Goal: Answer question/provide support

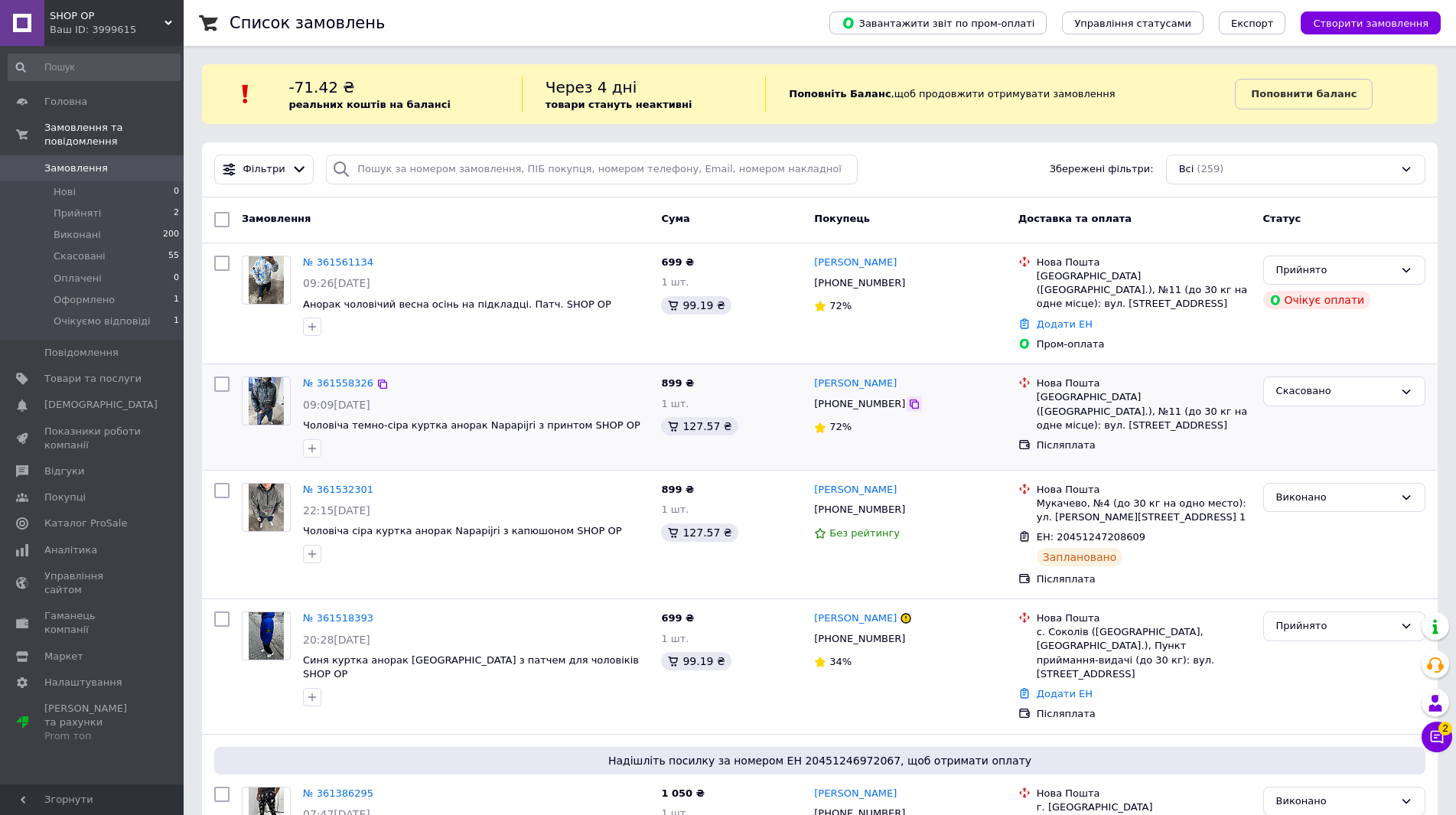
click at [910, 399] on icon at bounding box center [914, 404] width 10 height 10
click at [377, 378] on icon at bounding box center [383, 383] width 13 height 13
click at [1331, 271] on div "Прийнято" at bounding box center [1335, 270] width 118 height 16
click at [1305, 337] on li "Скасовано" at bounding box center [1344, 329] width 161 height 28
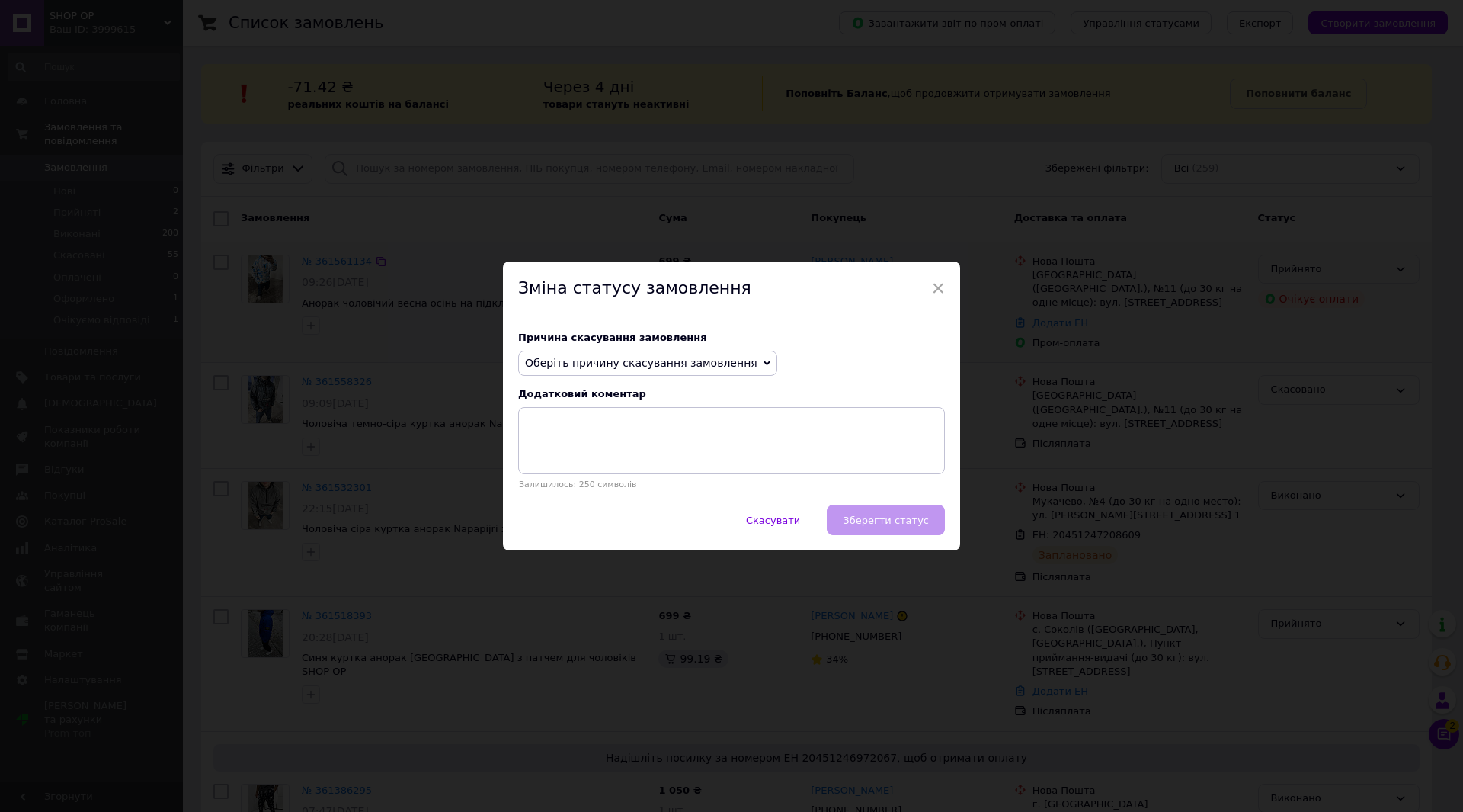
click at [677, 360] on span "Оберіть причину скасування замовлення" at bounding box center [641, 363] width 232 height 12
click at [575, 431] on li "Оплата не надійшла" at bounding box center [648, 435] width 257 height 21
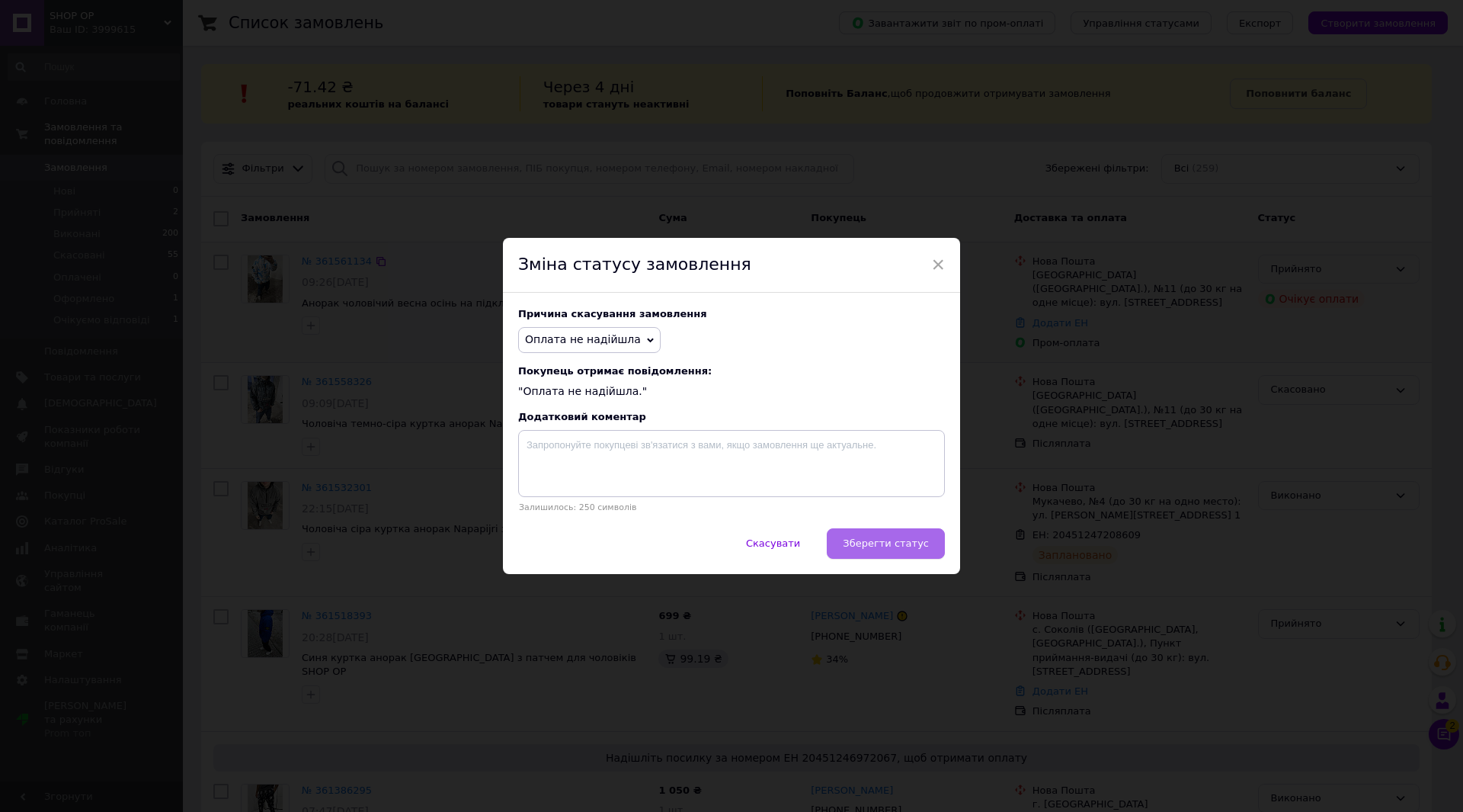
click at [879, 544] on span "Зберегти статус" at bounding box center [886, 543] width 86 height 12
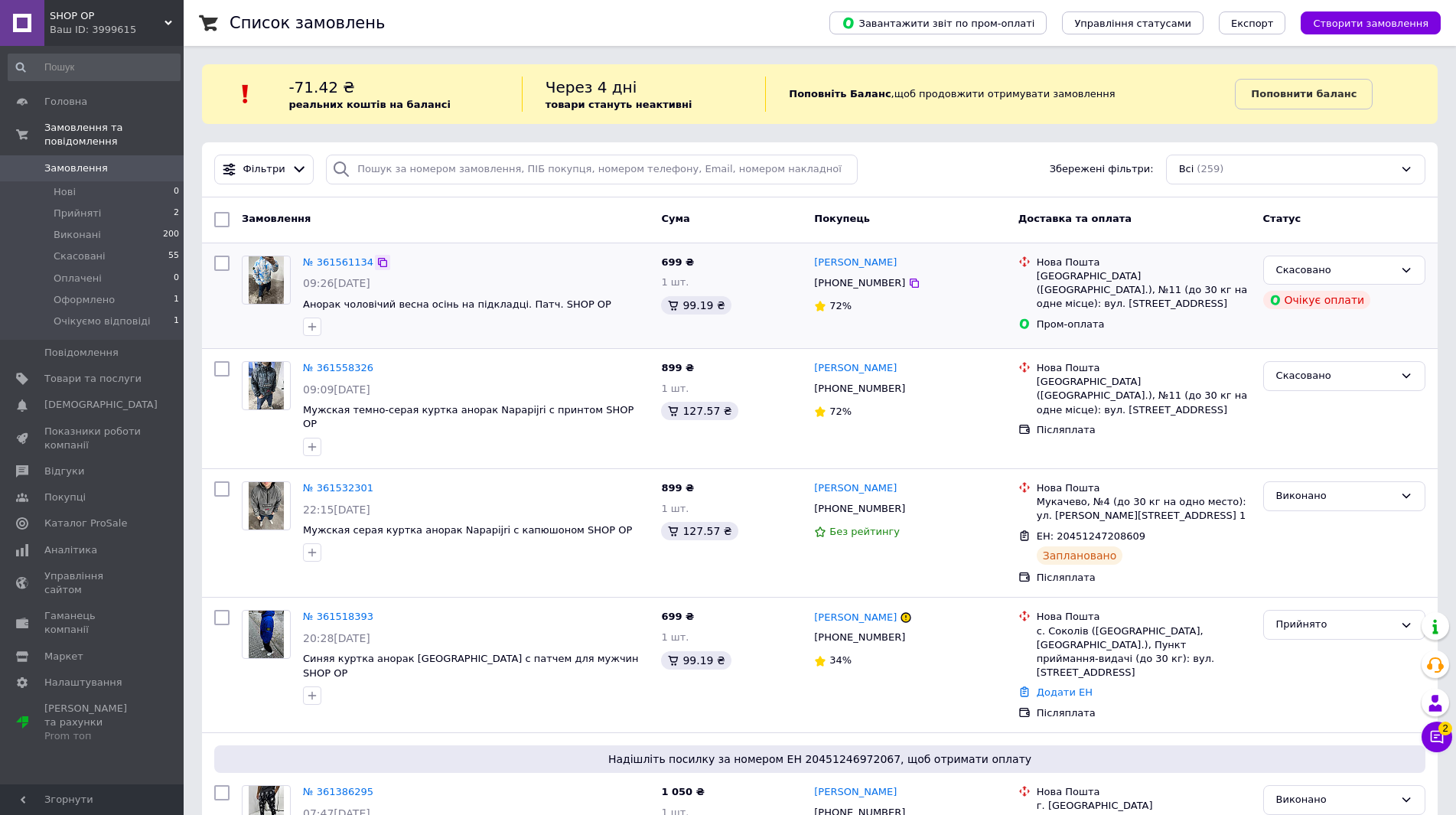
click at [377, 265] on icon at bounding box center [383, 262] width 13 height 13
click at [1438, 733] on icon at bounding box center [1437, 737] width 15 height 15
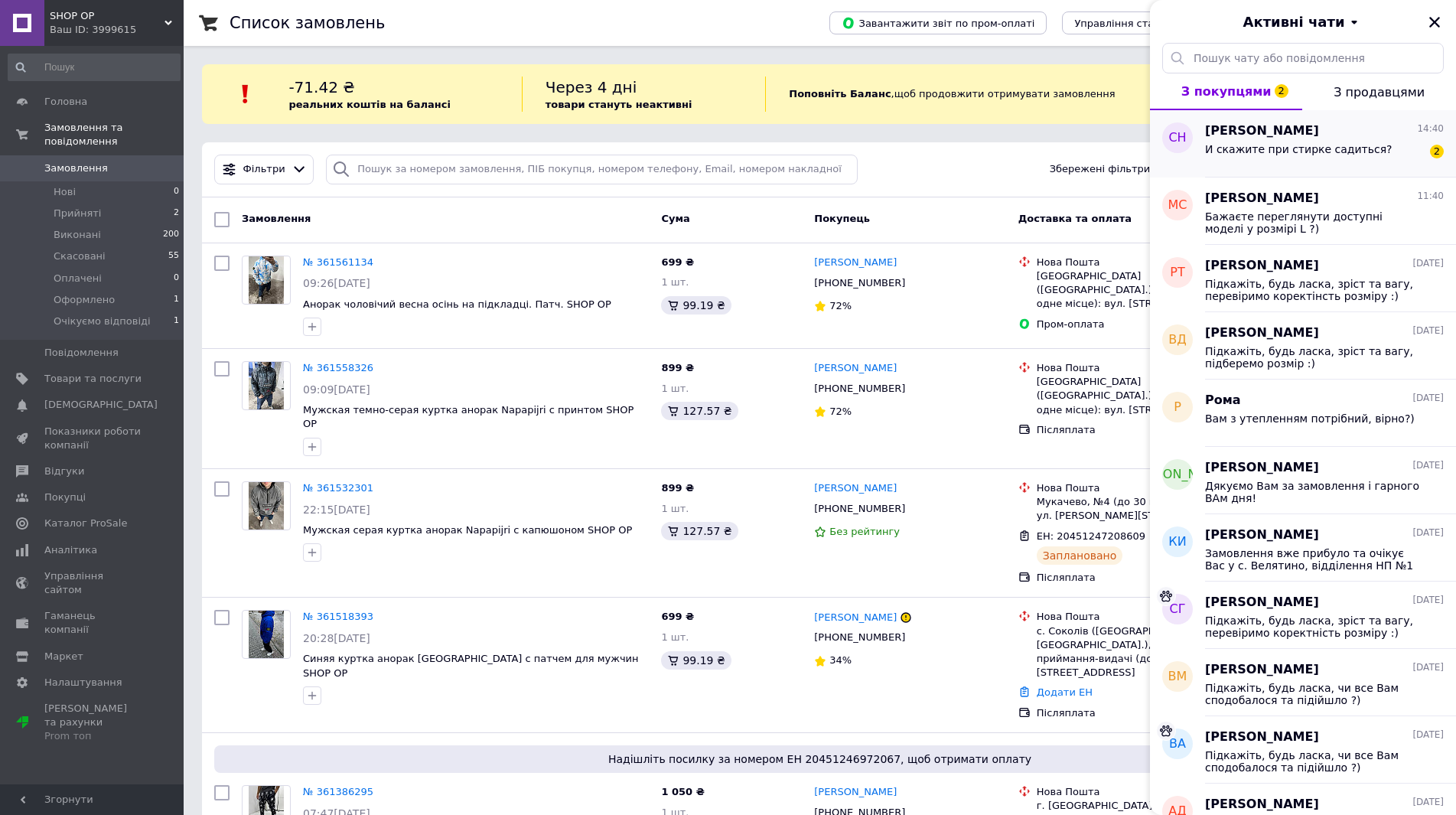
click at [1251, 150] on span "И скажите при стирке садиться?" at bounding box center [1298, 148] width 188 height 13
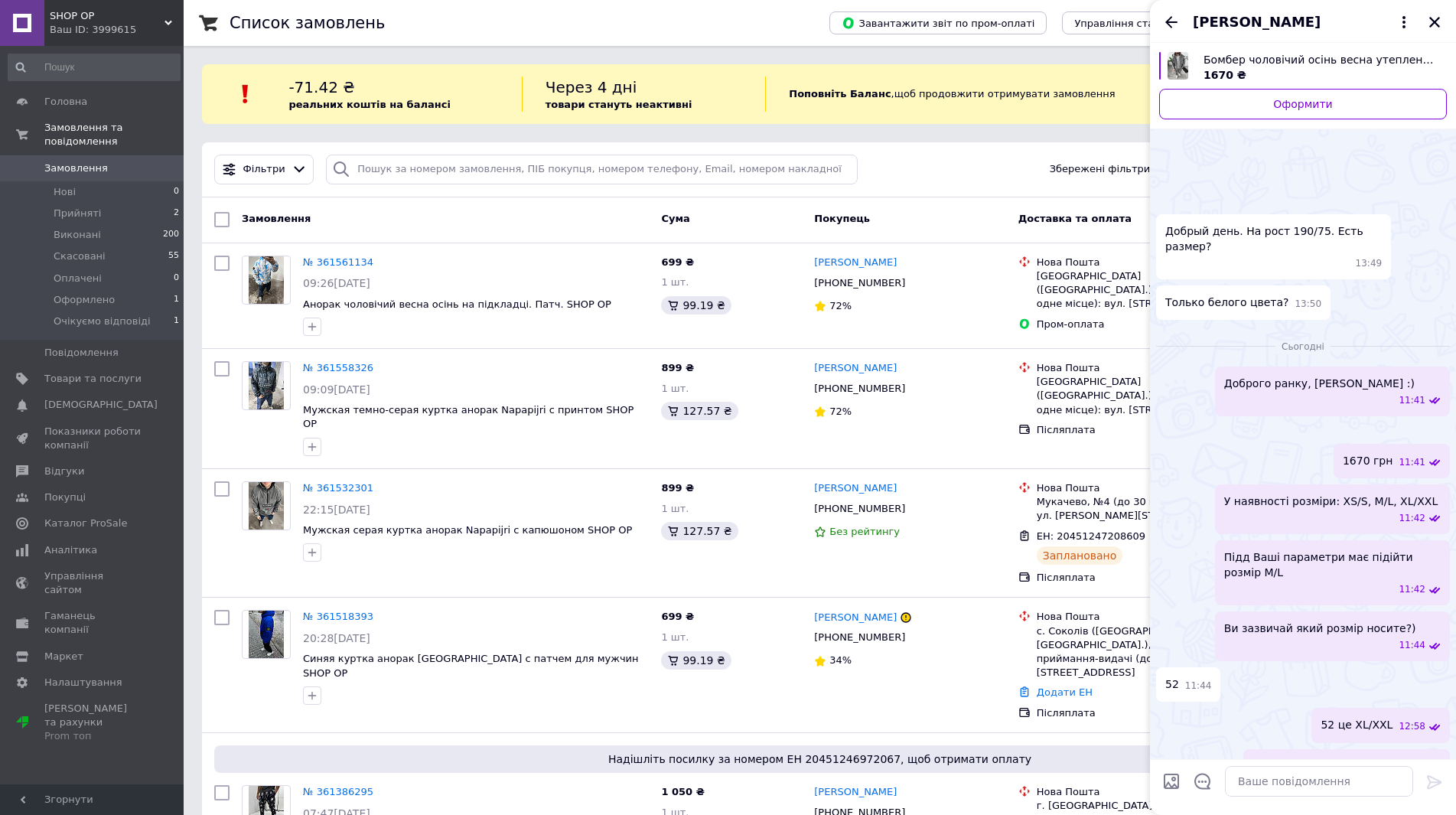
scroll to position [765, 0]
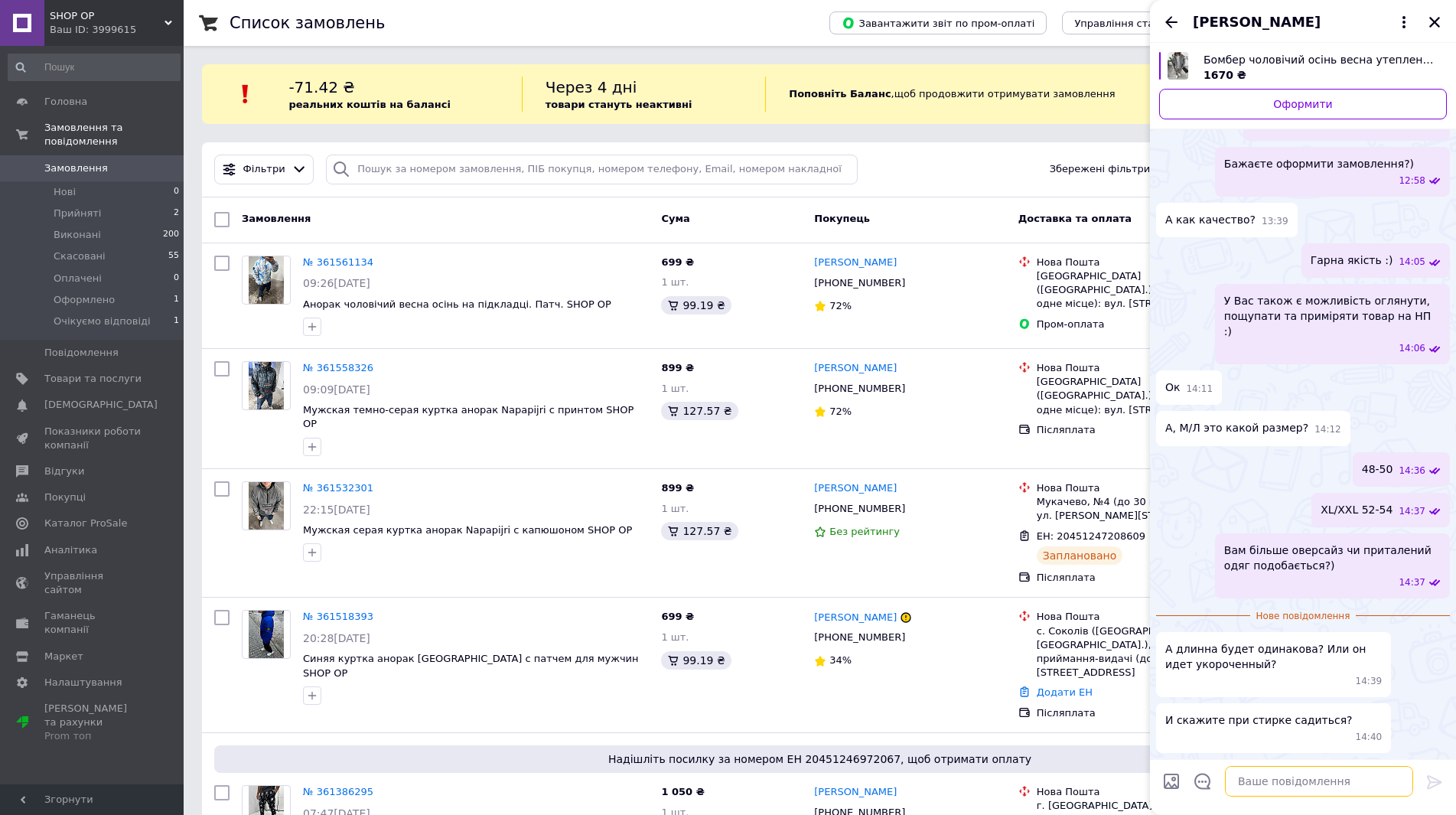
click at [1301, 767] on textarea at bounding box center [1318, 781] width 188 height 31
paste textarea "XS/S — 61 см M/L — 63 см XL/XXL — 66 см"
type textarea "XS/S — 61 см M/L — 63 см XL/XXL — 66 см"
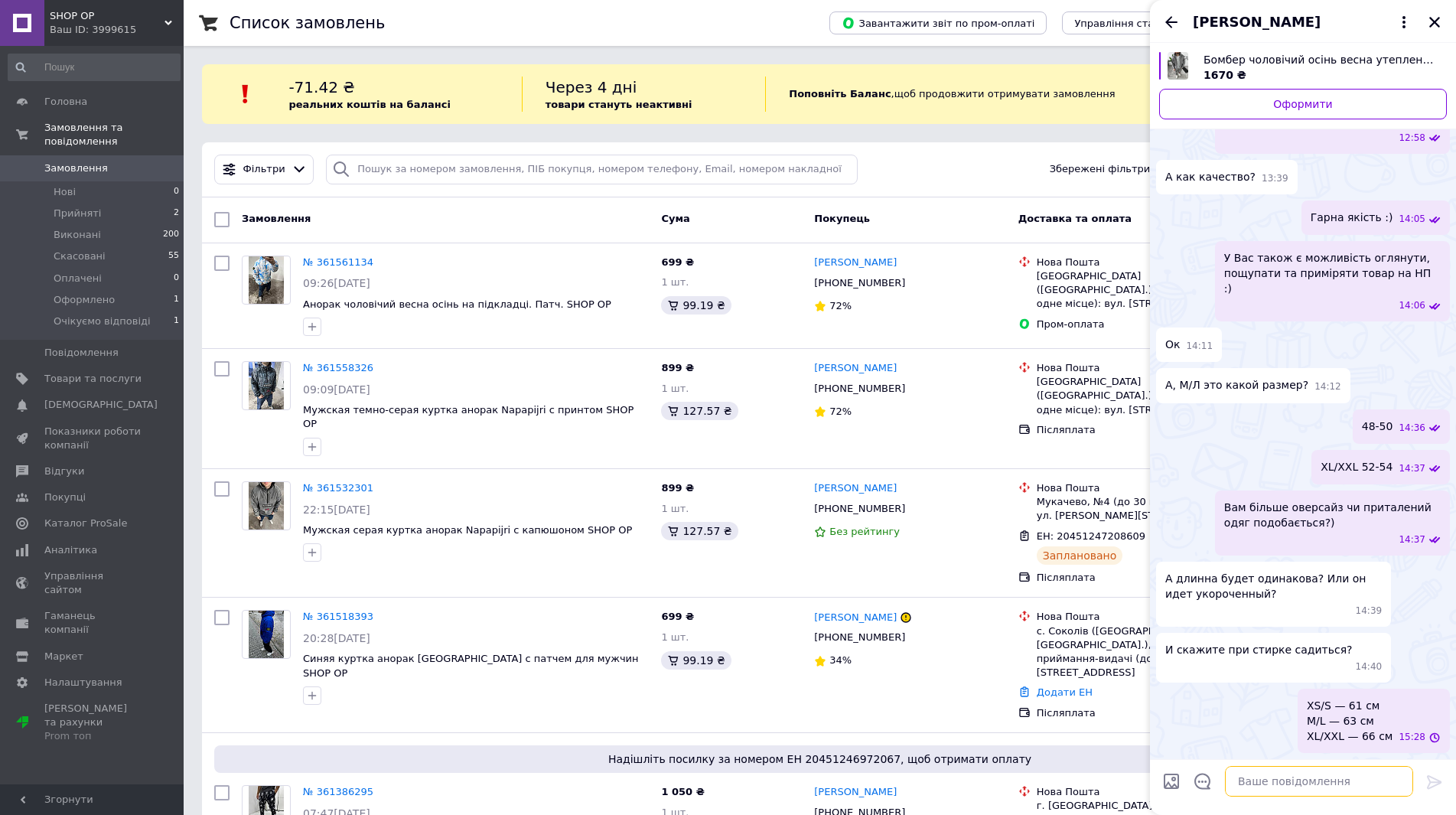
scroll to position [769, 0]
drag, startPoint x: 1263, startPoint y: 660, endPoint x: 1243, endPoint y: 719, distance: 62.3
click at [1243, 719] on div "XS/S — 61 см M/L — 63 см XL/XXL — 66 см 15:28" at bounding box center [1303, 721] width 294 height 65
click at [1253, 788] on textarea at bounding box center [1318, 781] width 188 height 31
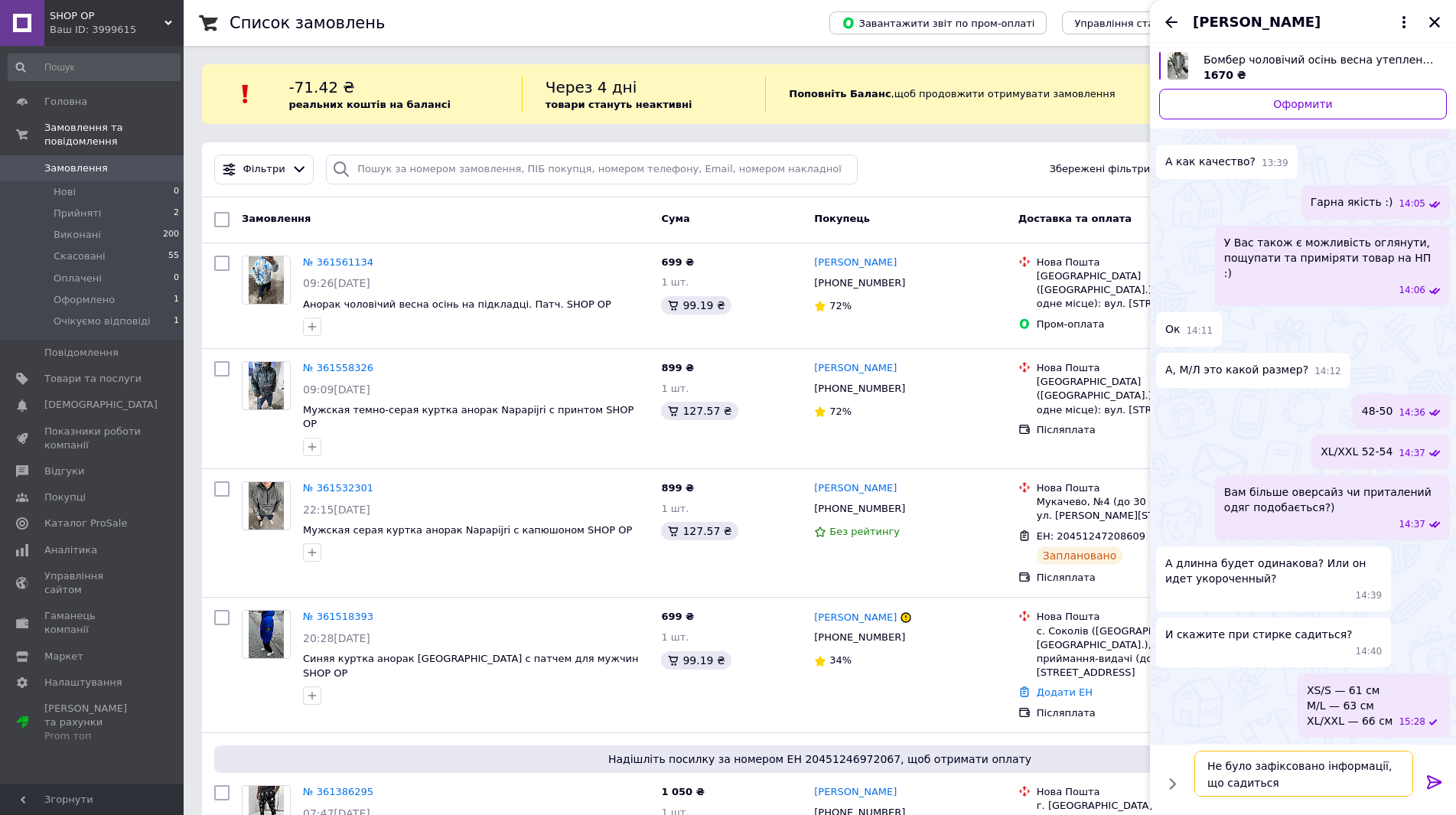
type textarea "Не було зафіксовано інформації, що садиться"
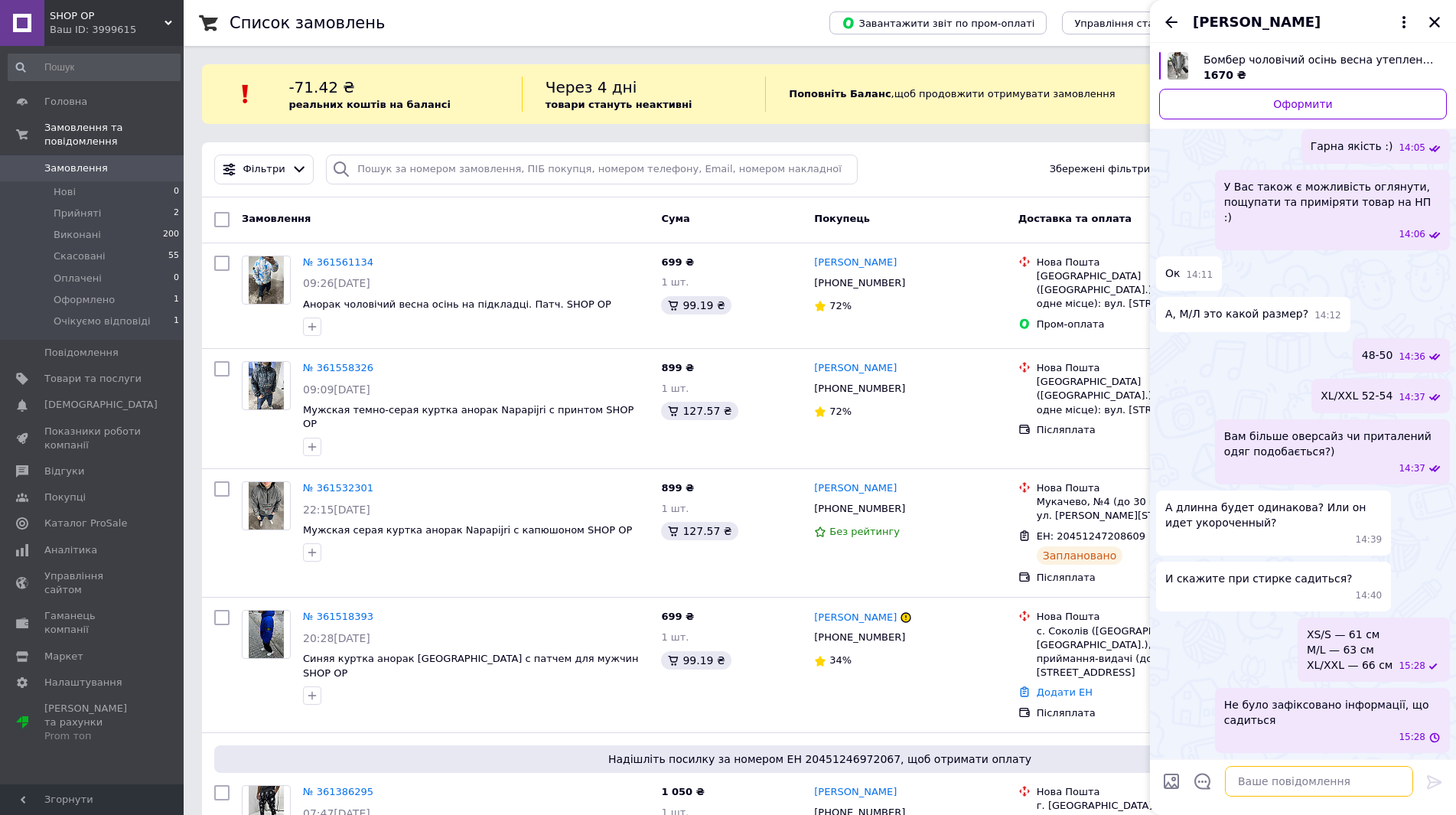
scroll to position [840, 0]
click at [1163, 27] on icon "Назад" at bounding box center [1171, 21] width 18 height 18
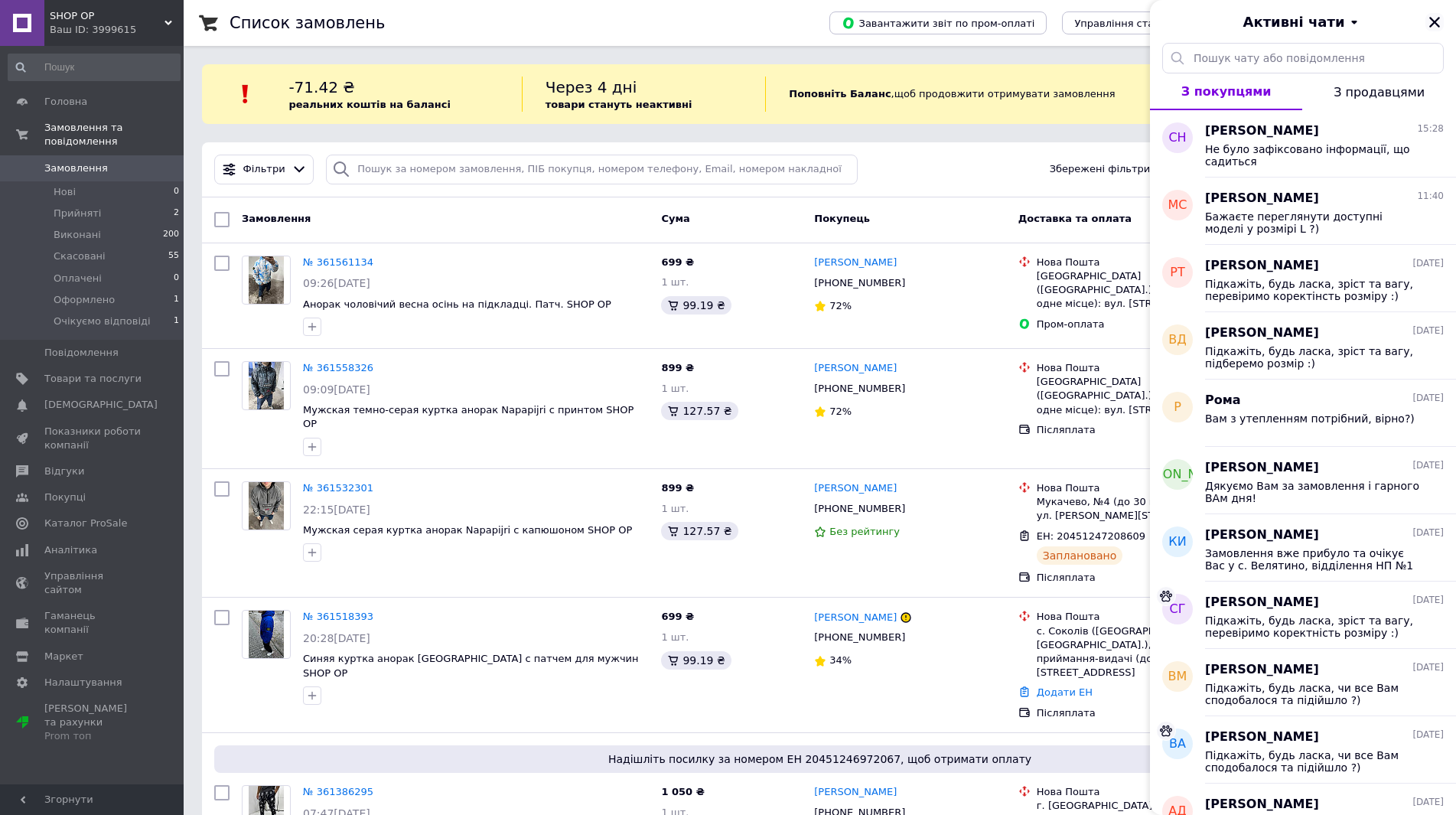
click at [1436, 26] on icon "Закрити" at bounding box center [1434, 22] width 13 height 13
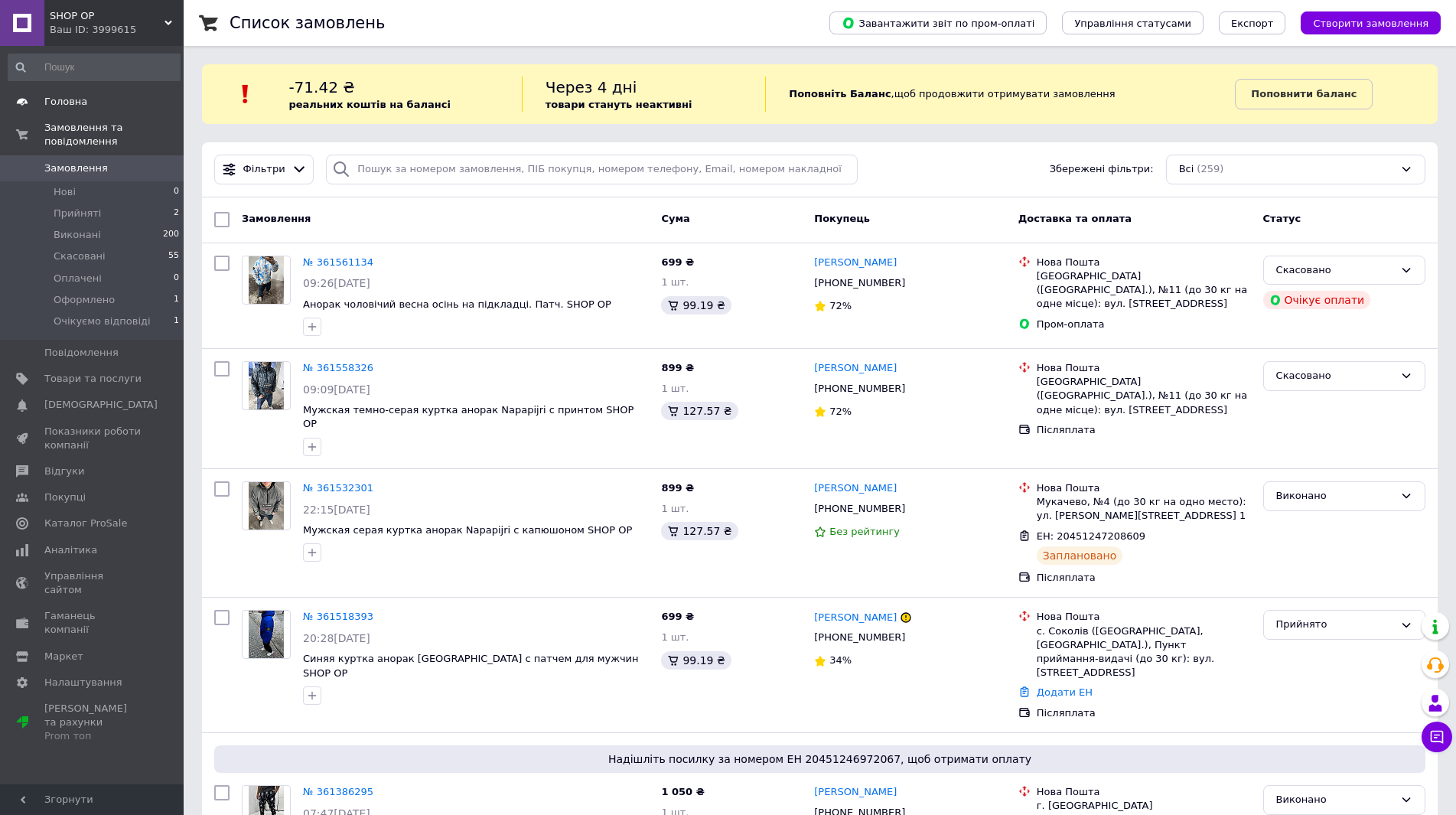
click at [59, 111] on link "Головна" at bounding box center [93, 101] width 188 height 26
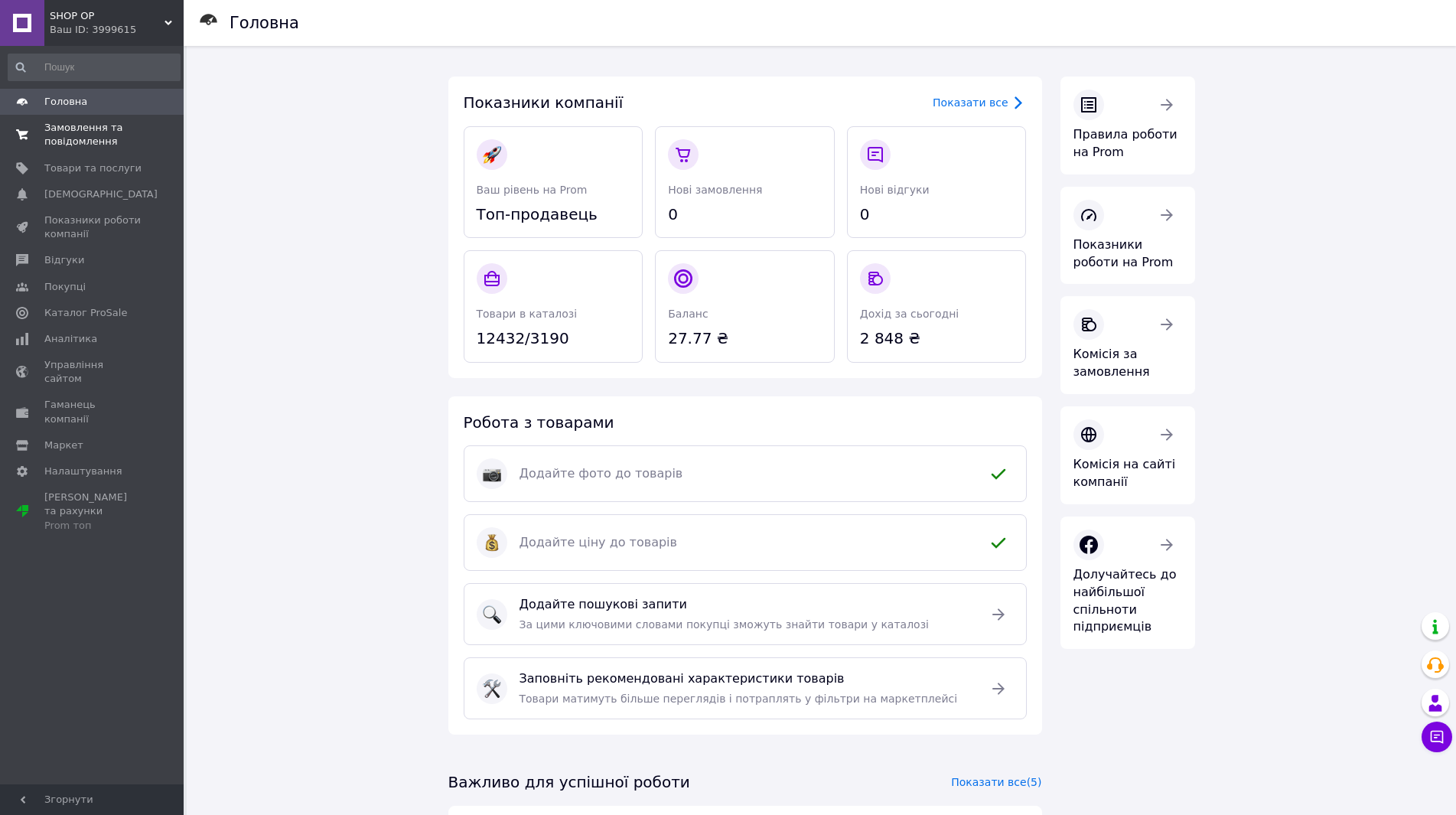
click at [85, 130] on span "Замовлення та повідомлення" at bounding box center [93, 134] width 97 height 28
